Goal: Transaction & Acquisition: Subscribe to service/newsletter

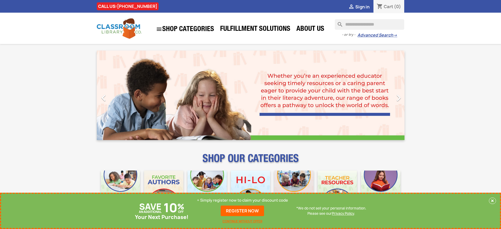
click at [242, 200] on p "+ Simply register now to claim your discount code" at bounding box center [242, 199] width 91 height 5
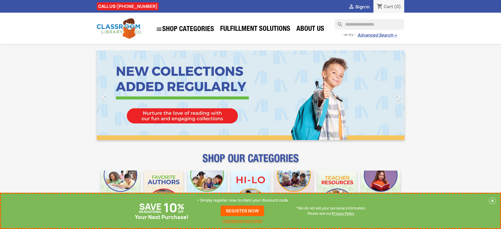
click at [242, 200] on p "+ Simply register now to claim your discount code" at bounding box center [242, 199] width 91 height 5
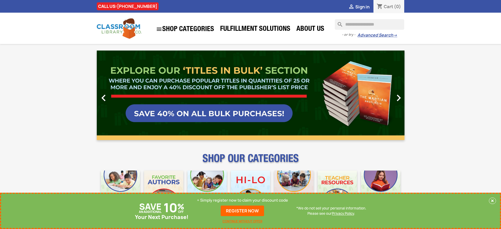
click at [242, 200] on p "+ Simply register now to claim your discount code" at bounding box center [242, 199] width 91 height 5
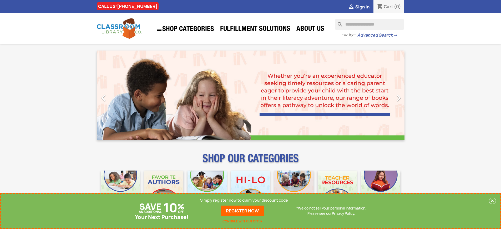
click at [242, 200] on p "+ Simply register now to claim your discount code" at bounding box center [242, 199] width 91 height 5
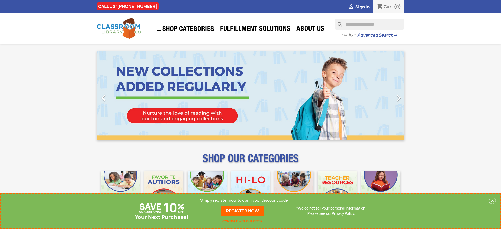
click at [242, 200] on p "+ Simply register now to claim your discount code" at bounding box center [242, 199] width 91 height 5
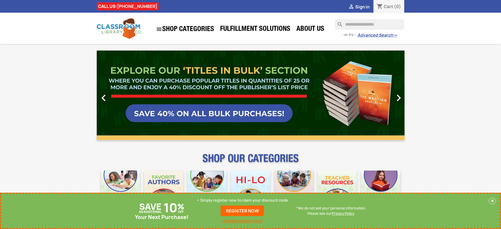
click at [242, 200] on p "+ Simply register now to claim your discount code" at bounding box center [242, 199] width 91 height 5
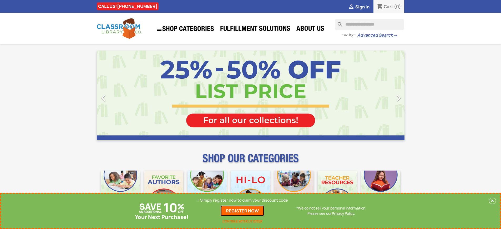
click at [242, 210] on link "REGISTER NOW" at bounding box center [241, 210] width 43 height 11
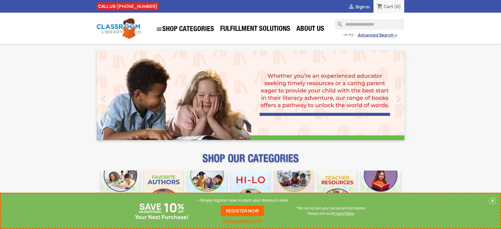
click at [242, 200] on p "+ Simply register now to claim your discount code" at bounding box center [242, 199] width 91 height 5
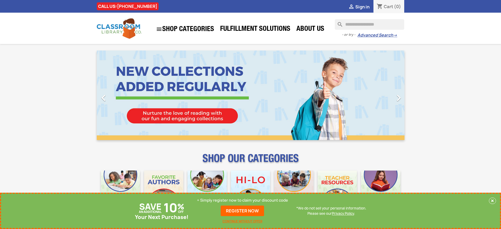
click at [242, 200] on p "+ Simply register now to claim your discount code" at bounding box center [242, 199] width 91 height 5
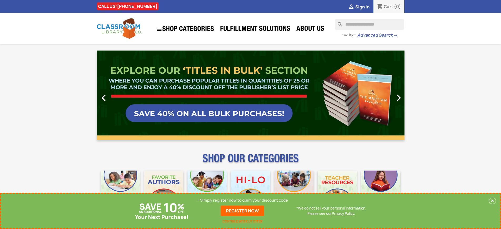
click at [242, 200] on p "+ Simply register now to claim your discount code" at bounding box center [242, 199] width 91 height 5
click at [242, 210] on link "REGISTER NOW" at bounding box center [241, 210] width 43 height 11
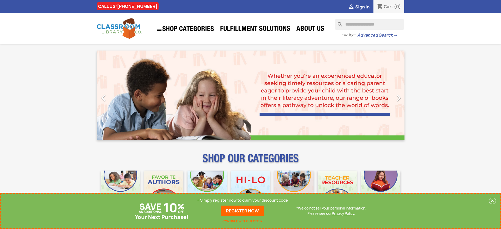
click at [242, 200] on p "+ Simply register now to claim your discount code" at bounding box center [242, 199] width 91 height 5
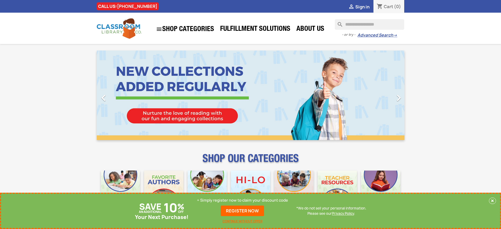
click at [242, 200] on p "+ Simply register now to claim your discount code" at bounding box center [242, 199] width 91 height 5
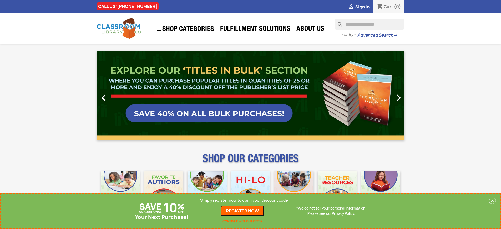
click at [242, 210] on link "REGISTER NOW" at bounding box center [241, 210] width 43 height 11
